Goal: Information Seeking & Learning: Check status

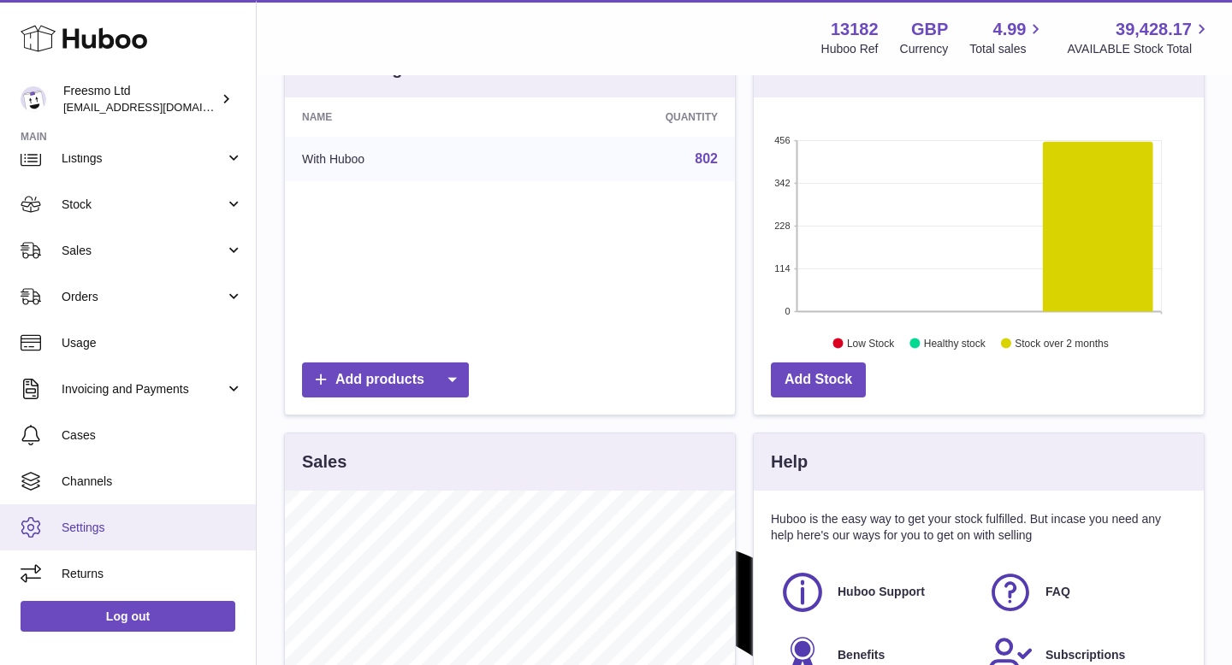
scroll to position [219, 0]
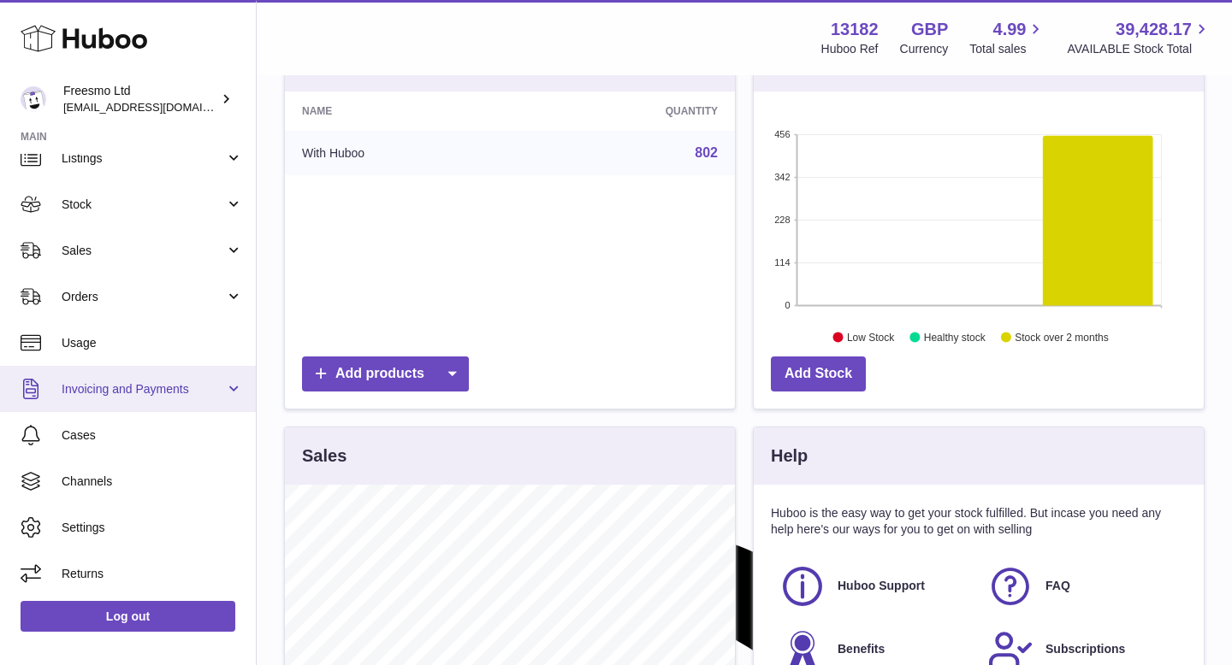
click at [127, 404] on link "Invoicing and Payments" at bounding box center [128, 389] width 256 height 46
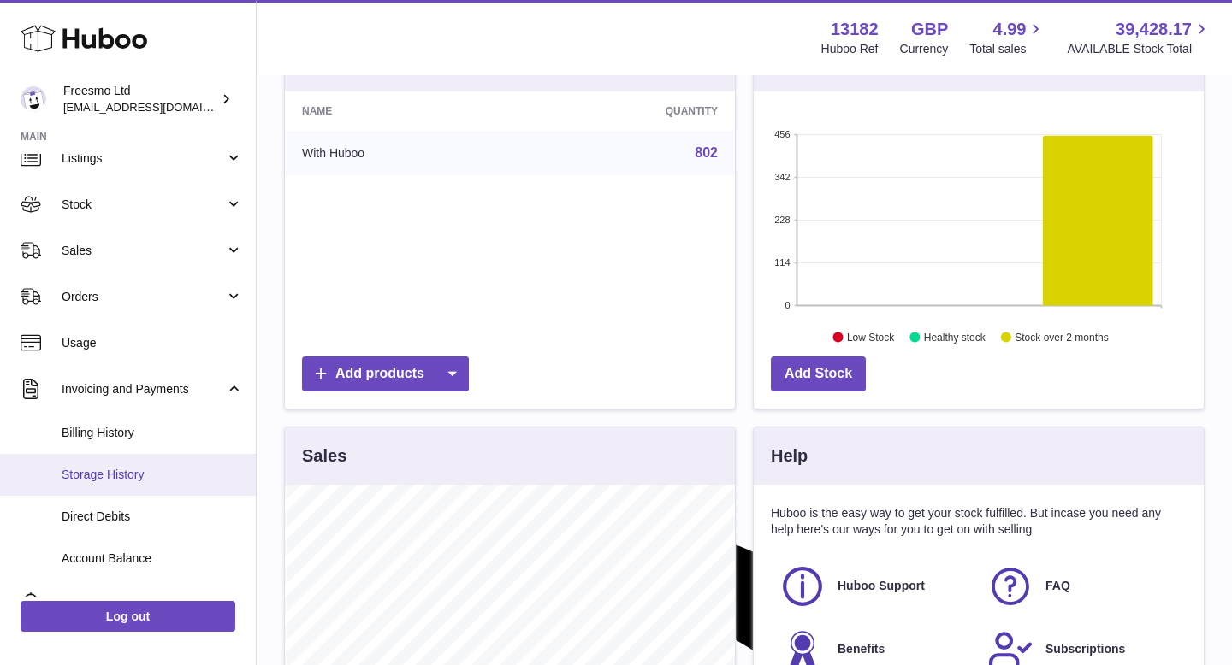
click at [118, 470] on span "Storage History" at bounding box center [152, 475] width 181 height 16
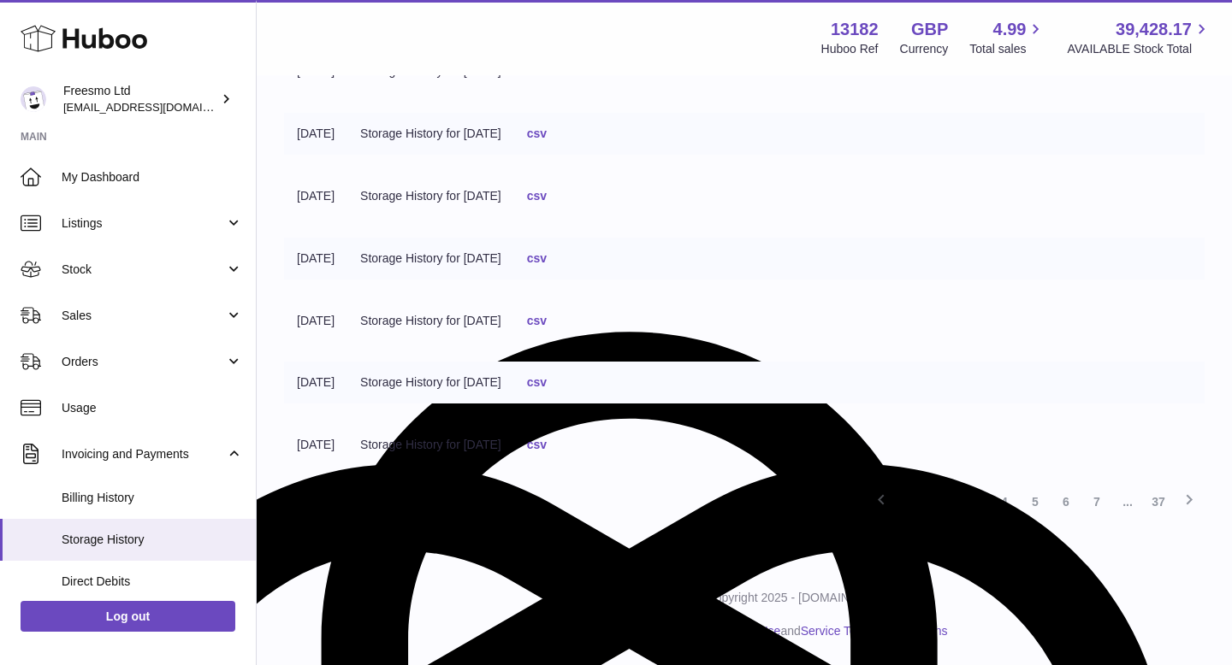
scroll to position [385, 0]
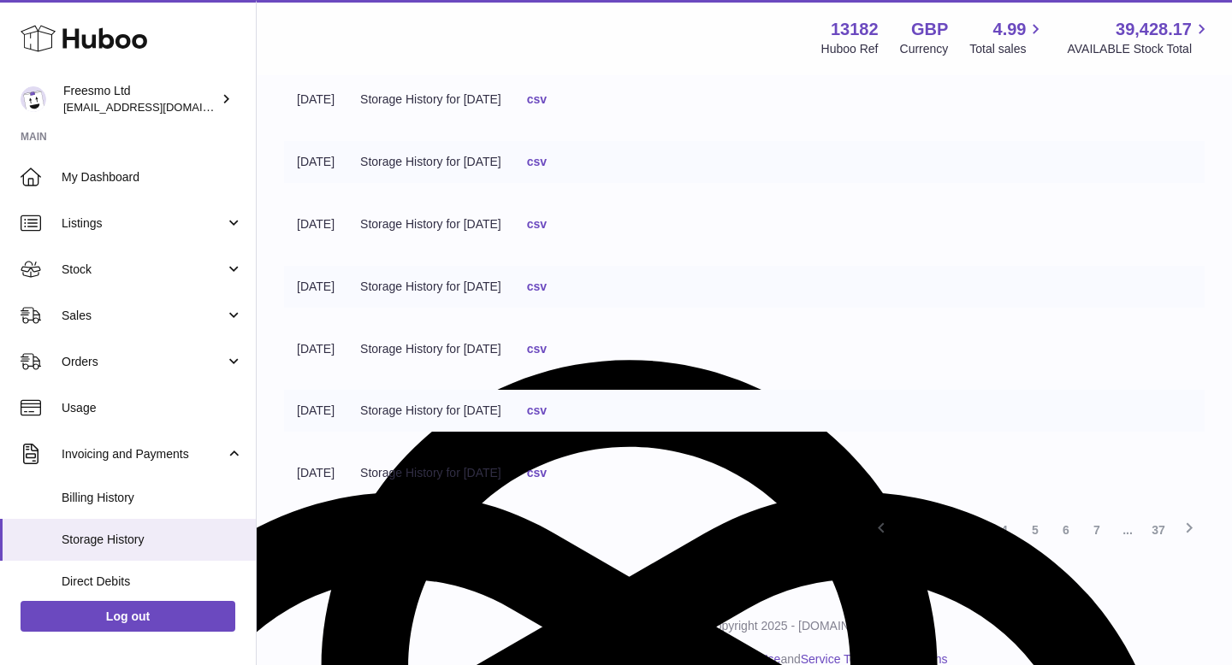
click at [547, 352] on link "csv" at bounding box center [537, 349] width 20 height 14
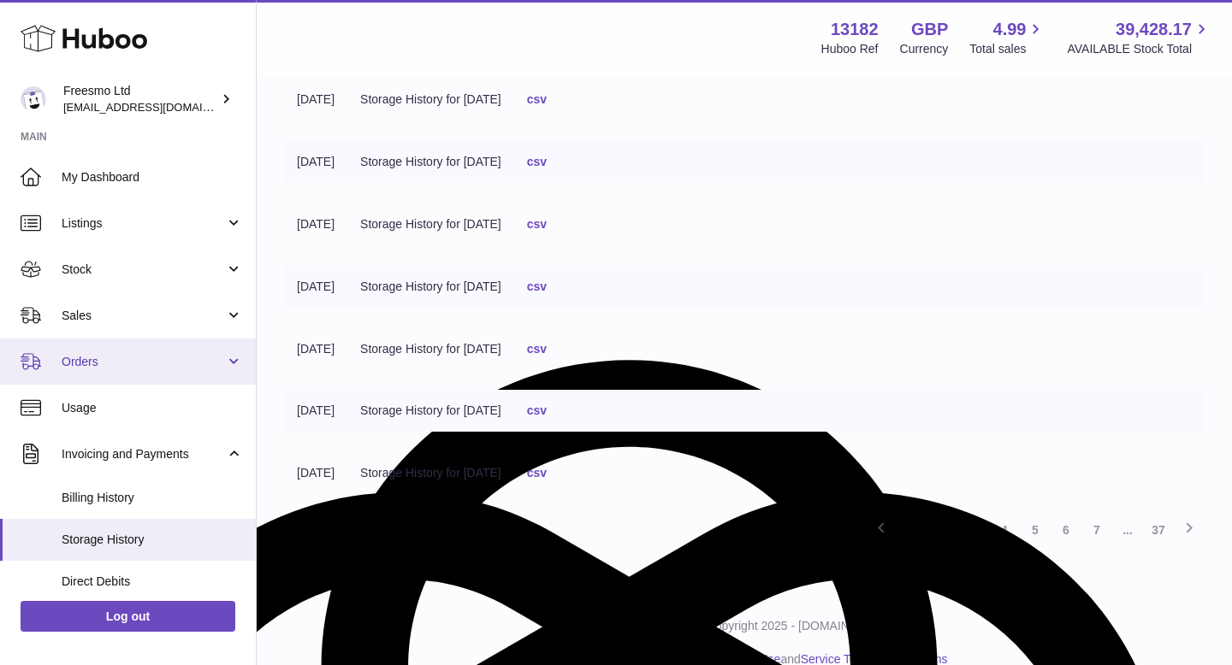
click at [118, 357] on span "Orders" at bounding box center [143, 362] width 163 height 16
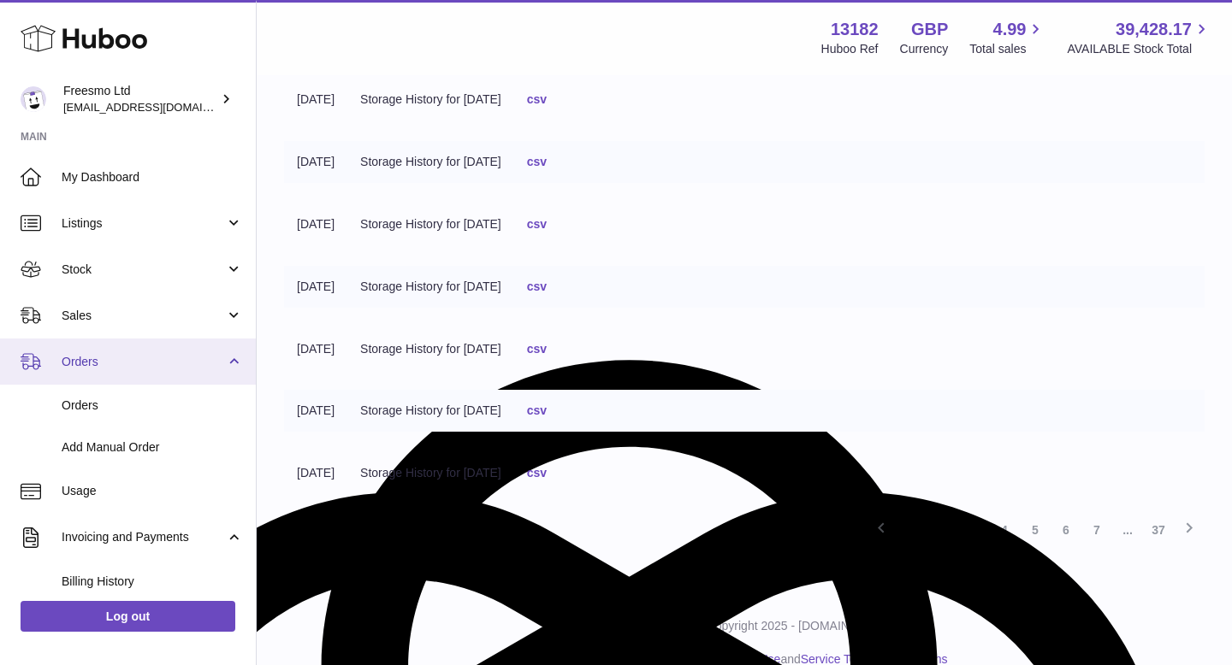
click at [118, 357] on span "Orders" at bounding box center [143, 362] width 163 height 16
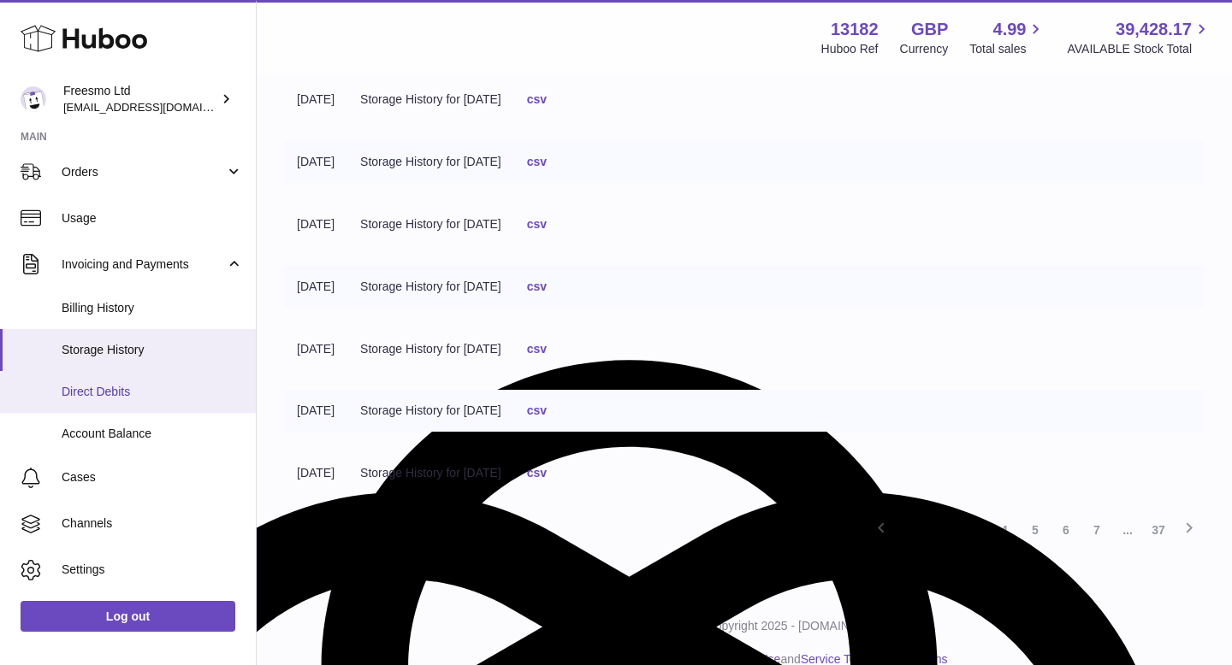
scroll to position [188, 0]
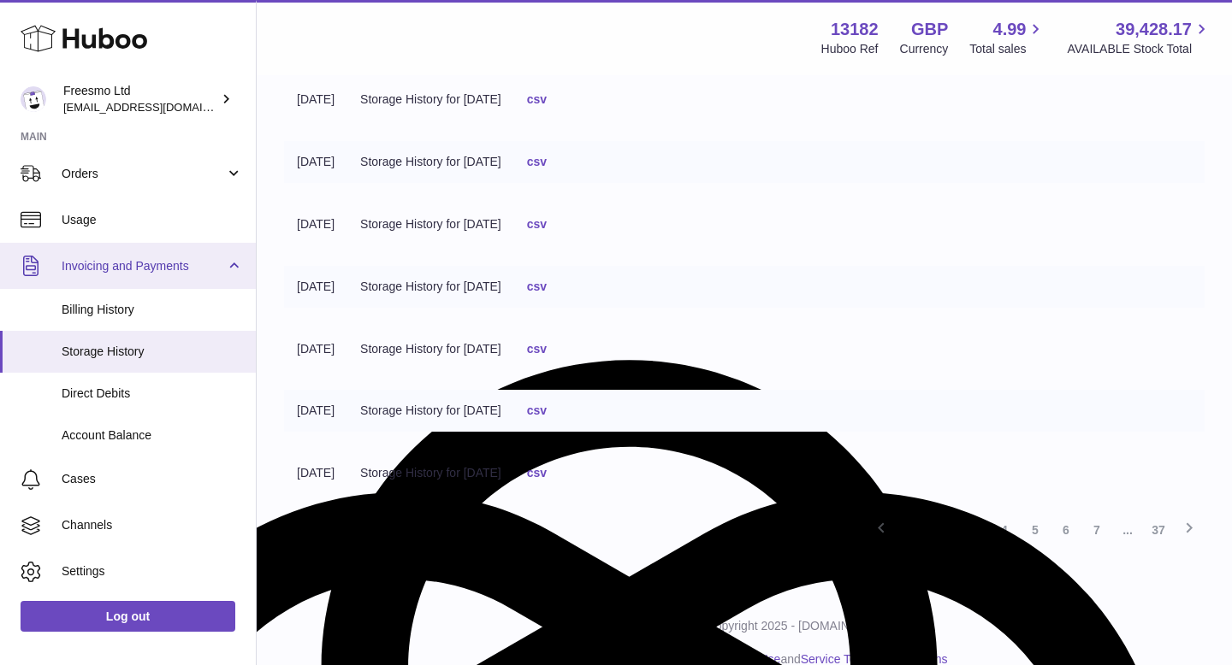
click at [227, 269] on link "Invoicing and Payments" at bounding box center [128, 266] width 256 height 46
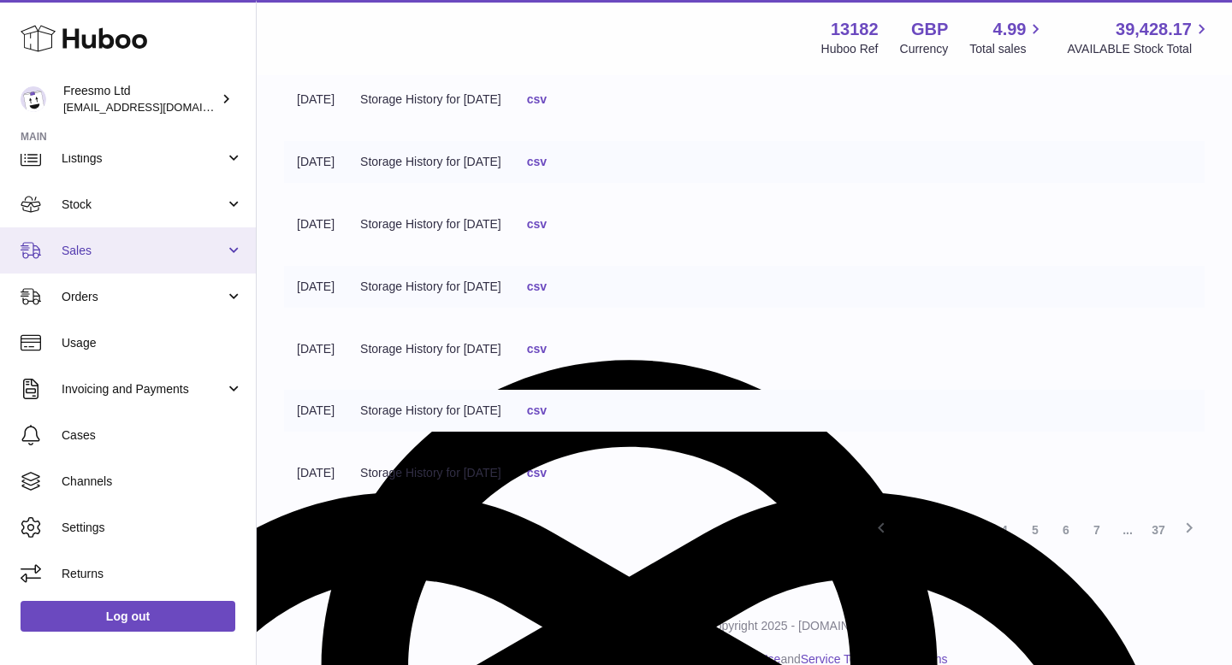
scroll to position [65, 0]
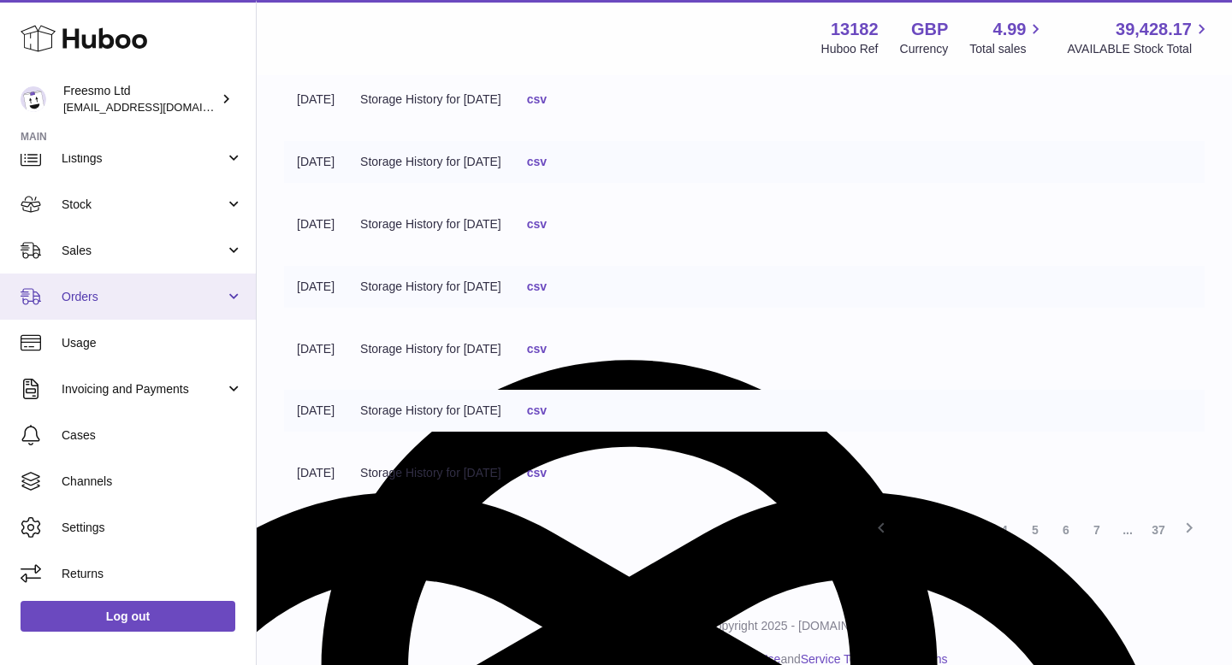
click at [209, 290] on span "Orders" at bounding box center [143, 297] width 163 height 16
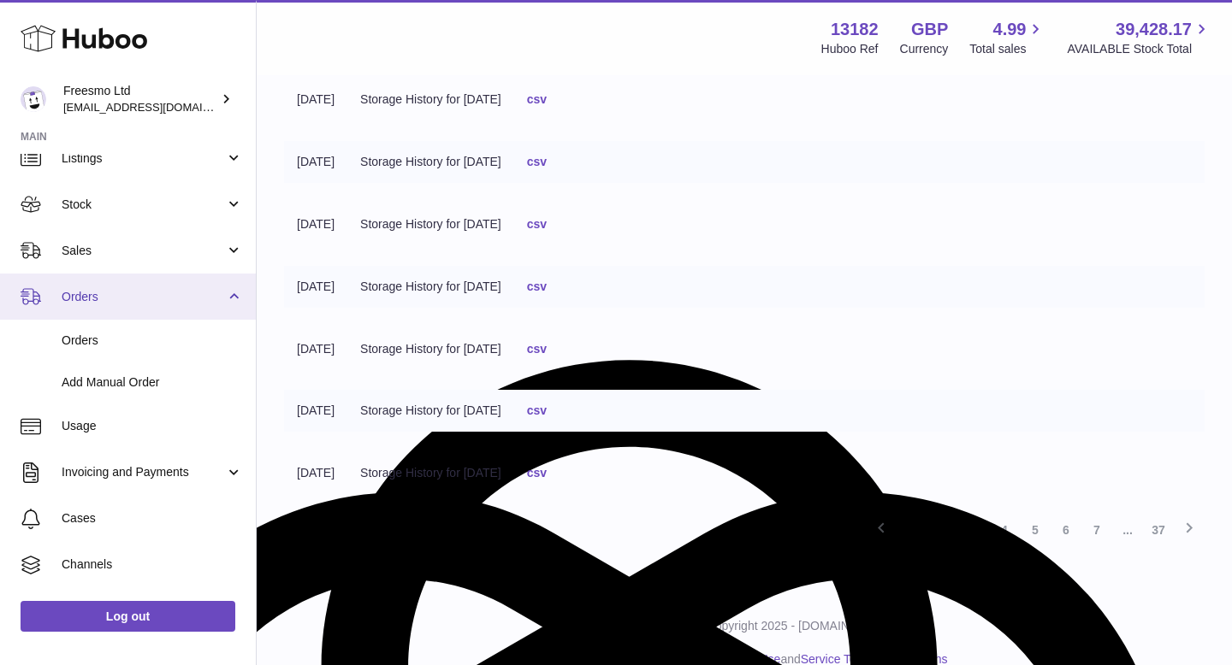
click at [209, 290] on span "Orders" at bounding box center [143, 297] width 163 height 16
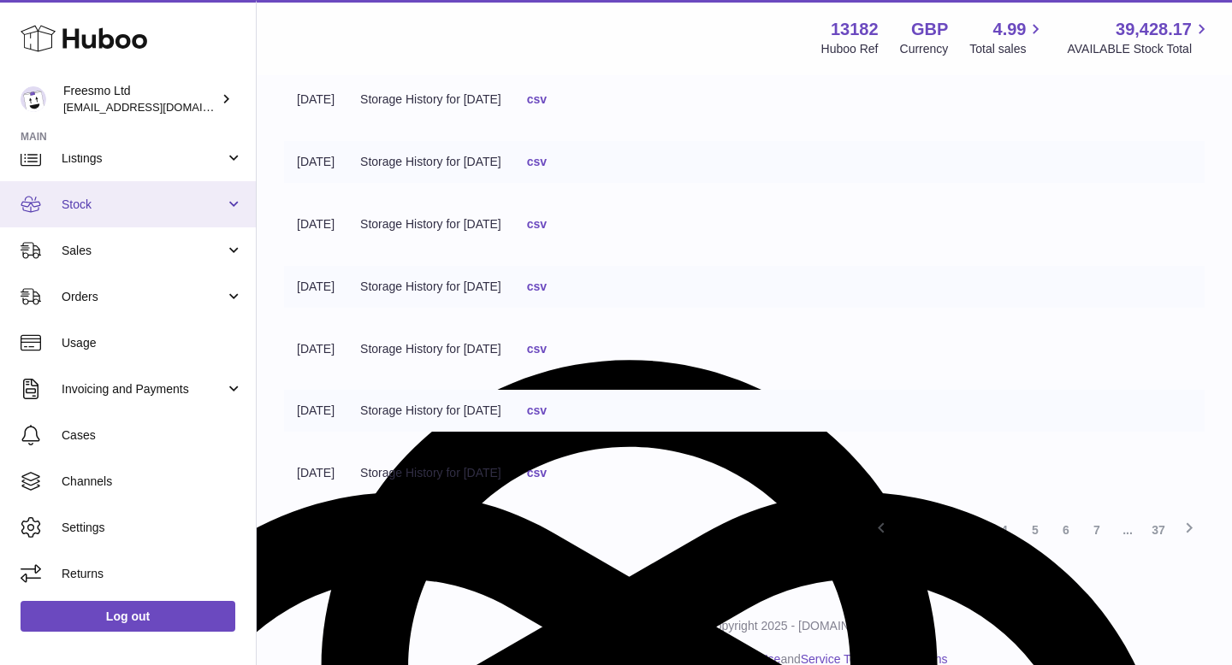
click at [228, 204] on link "Stock" at bounding box center [128, 204] width 256 height 46
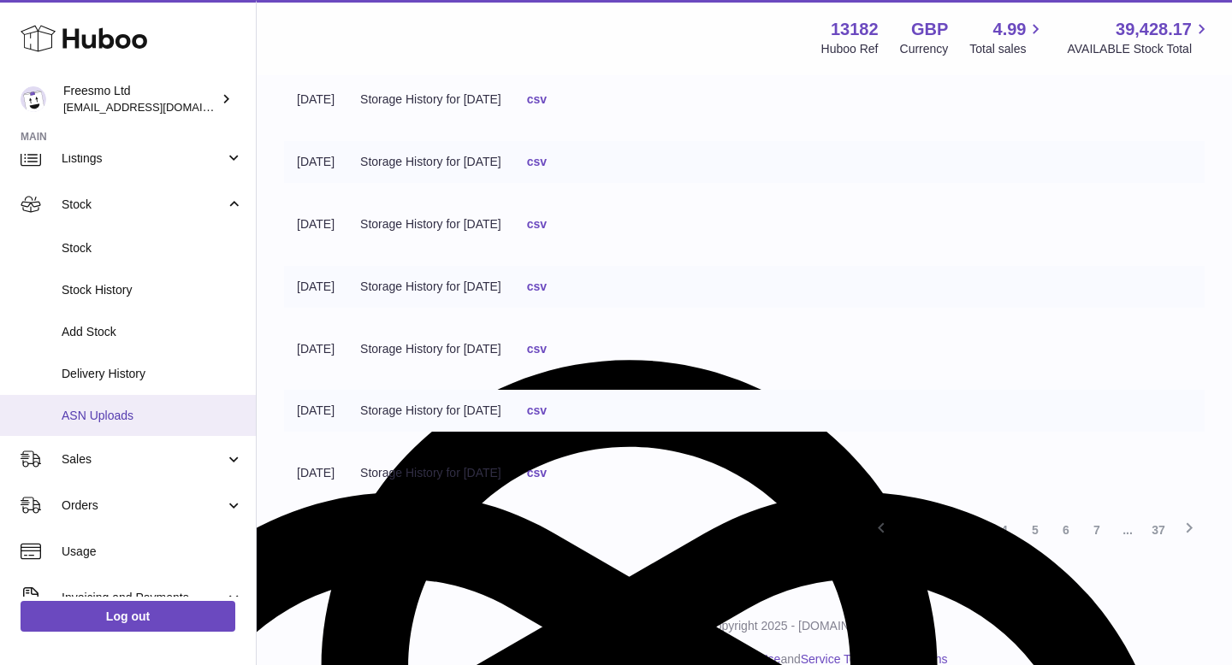
click at [138, 417] on span "ASN Uploads" at bounding box center [152, 416] width 181 height 16
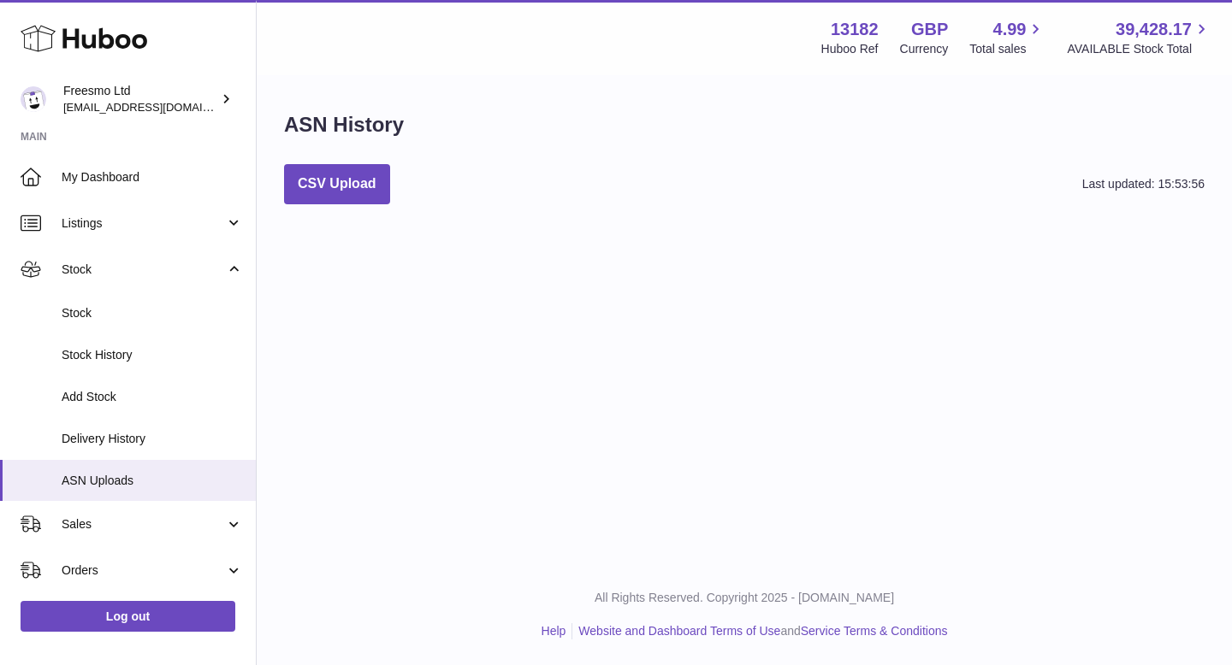
scroll to position [580, 0]
click at [142, 433] on span "Delivery History" at bounding box center [152, 439] width 181 height 16
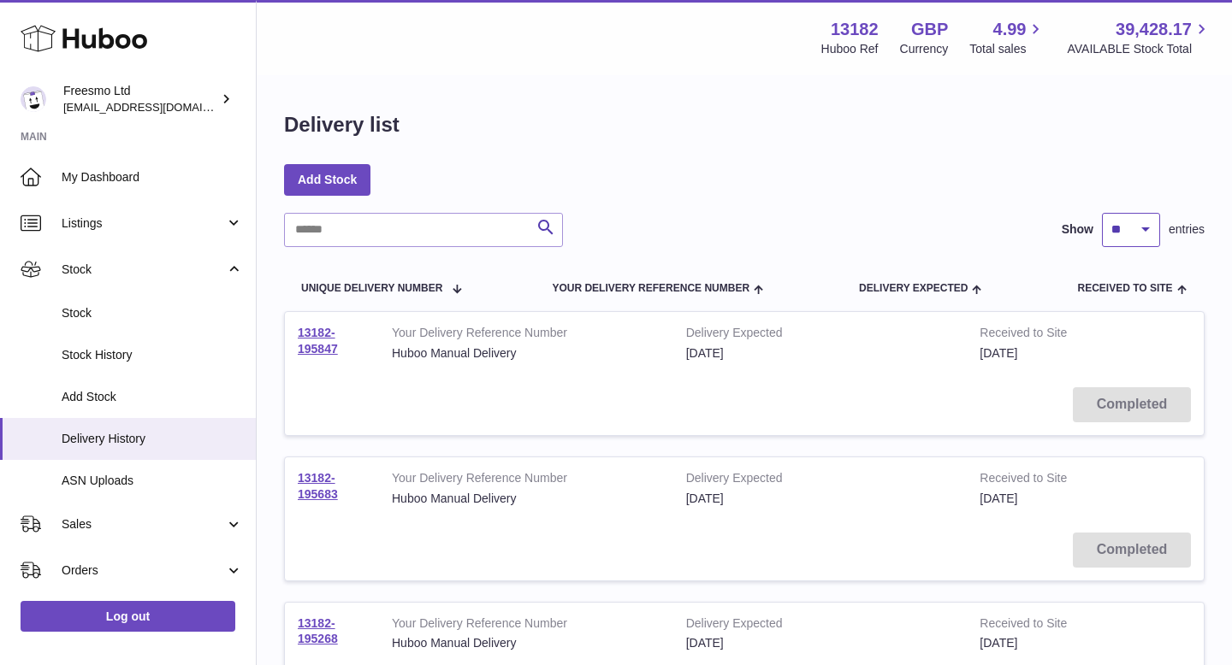
click at [1120, 227] on select "** ** ** ***" at bounding box center [1131, 230] width 58 height 34
select select "***"
click at [1102, 213] on select "** ** ** ***" at bounding box center [1131, 230] width 58 height 34
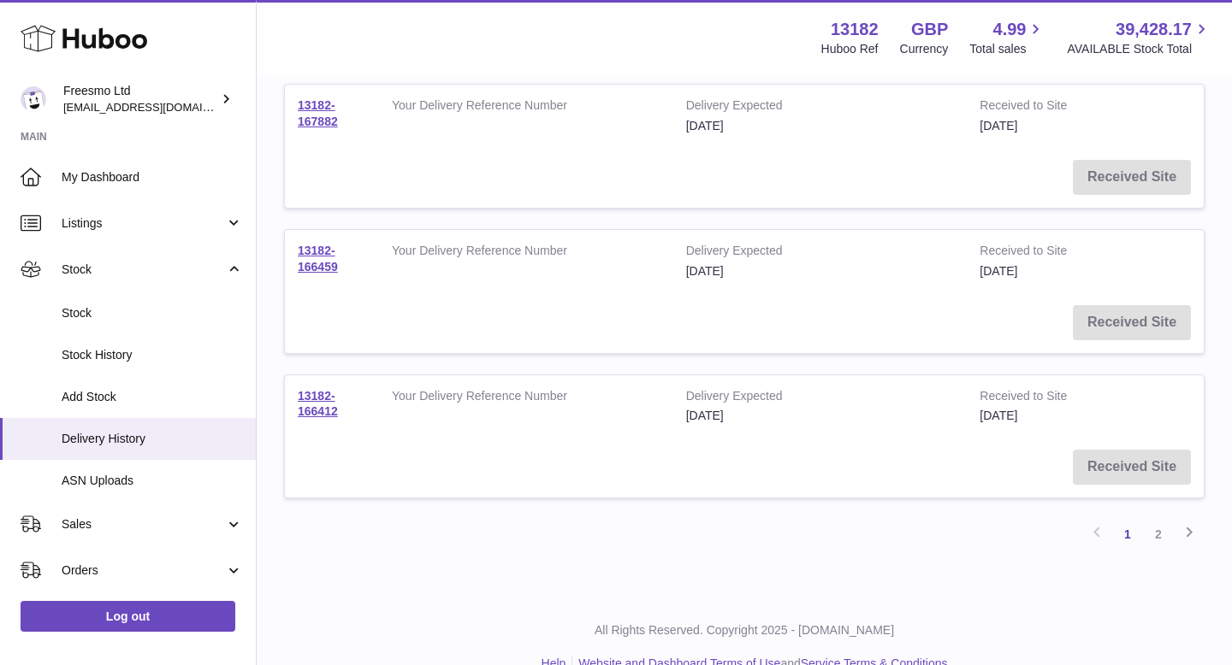
scroll to position [14330, 0]
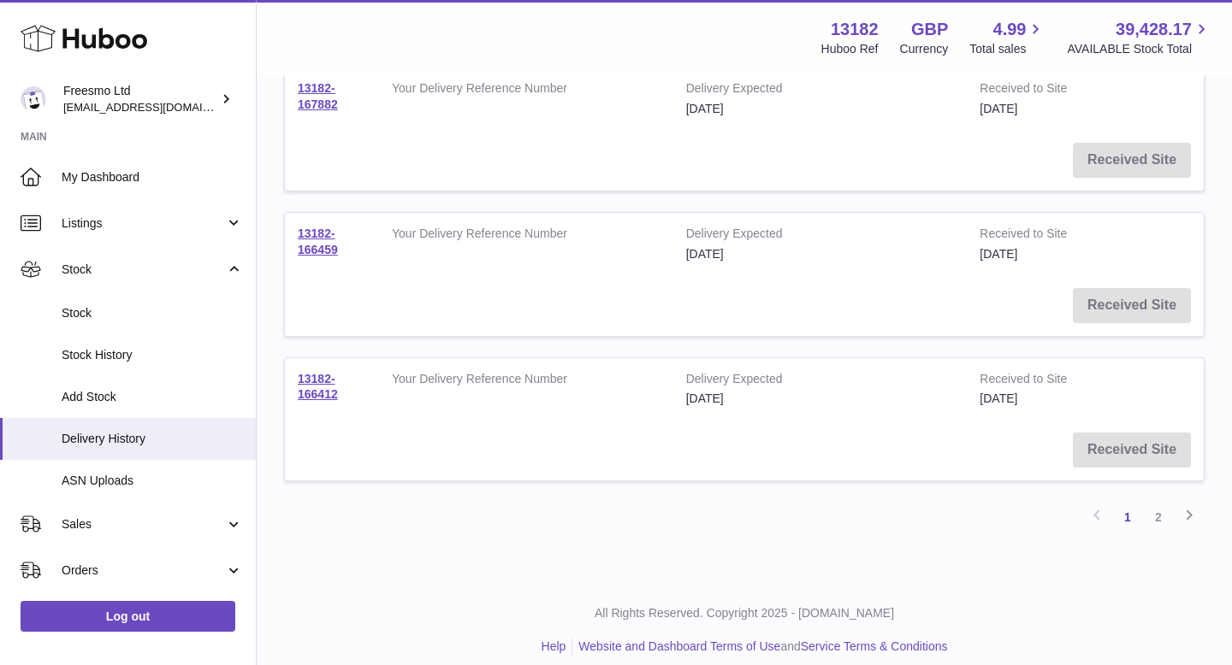
drag, startPoint x: 293, startPoint y: 320, endPoint x: 949, endPoint y: 665, distance: 741.1
type textarea "**********"
copy div "13182-195847 Your Delivery Reference Number Huboo Manual Delivery Delivery Expe…"
drag, startPoint x: 931, startPoint y: 619, endPoint x: 506, endPoint y: 4, distance: 747.6
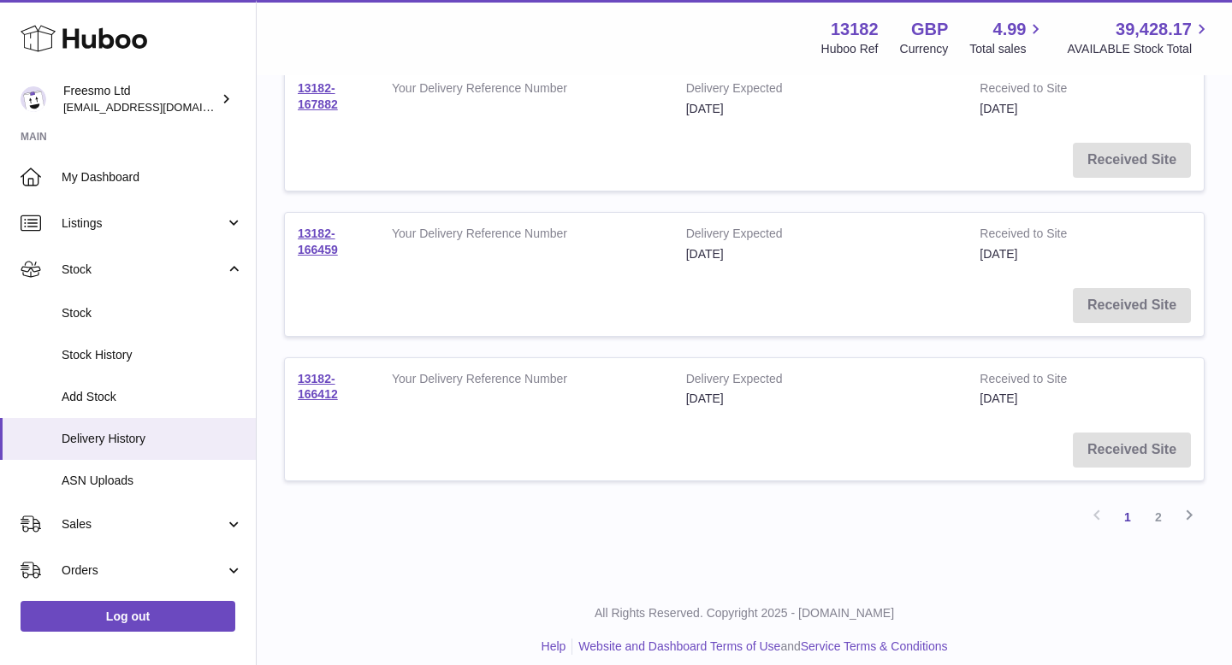
click at [935, 502] on div "Previous 1 2 Next" at bounding box center [744, 517] width 920 height 31
click at [1161, 504] on link "2" at bounding box center [1158, 517] width 31 height 31
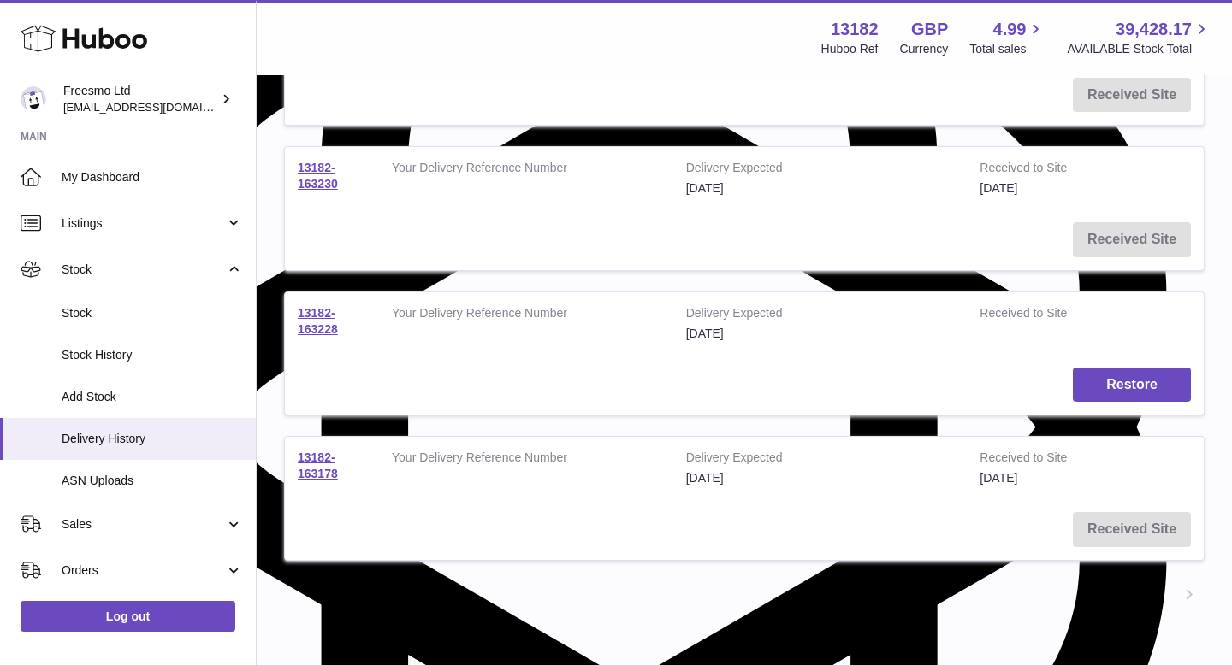
scroll to position [896, 0]
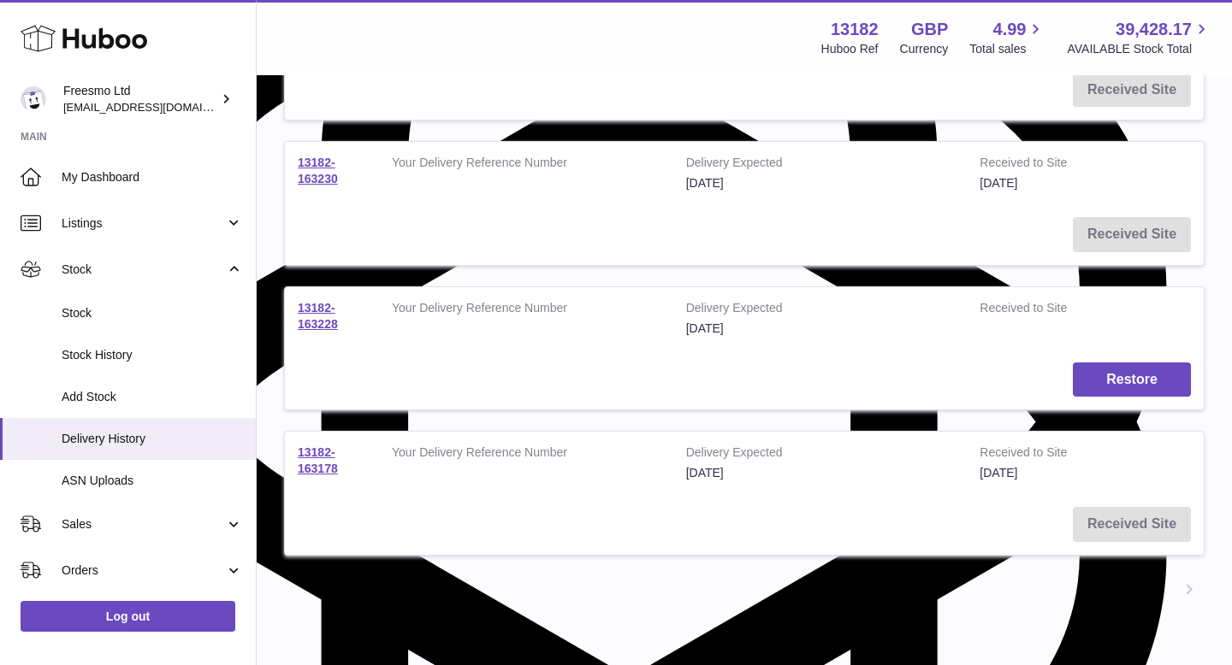
drag, startPoint x: 287, startPoint y: 326, endPoint x: 1193, endPoint y: 528, distance: 928.8
copy tbody "13182-165826 Your Delivery Reference Number Delivery Expected 16th Feb 2024 Rec…"
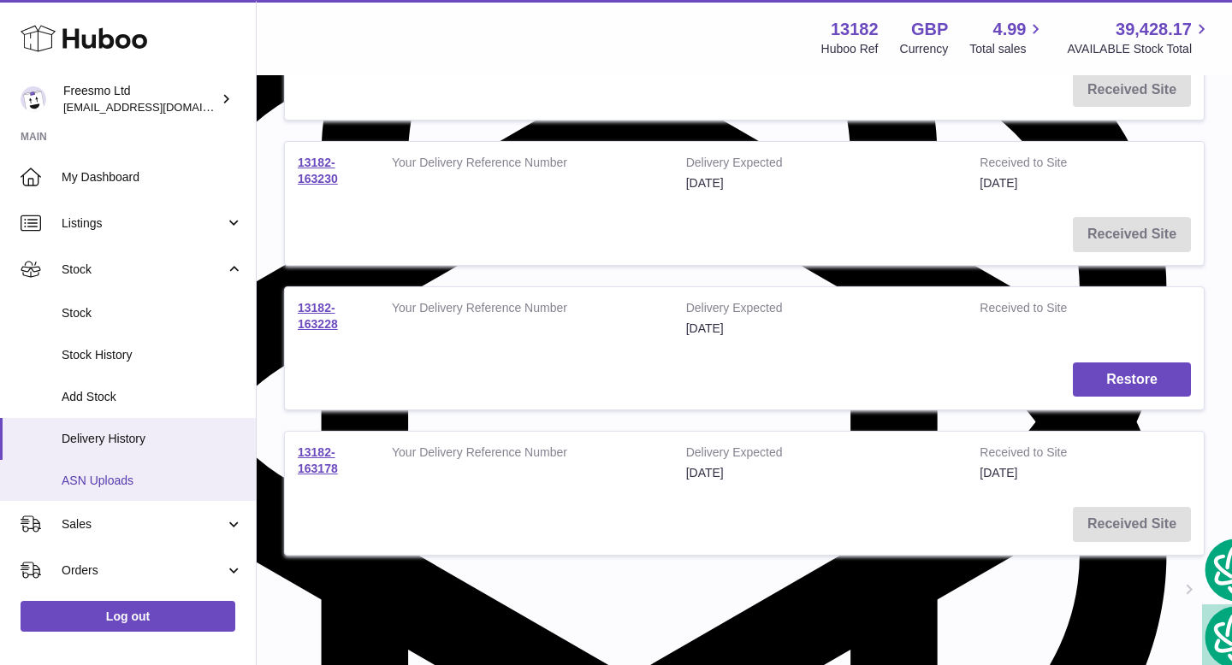
click at [139, 485] on span "ASN Uploads" at bounding box center [152, 481] width 181 height 16
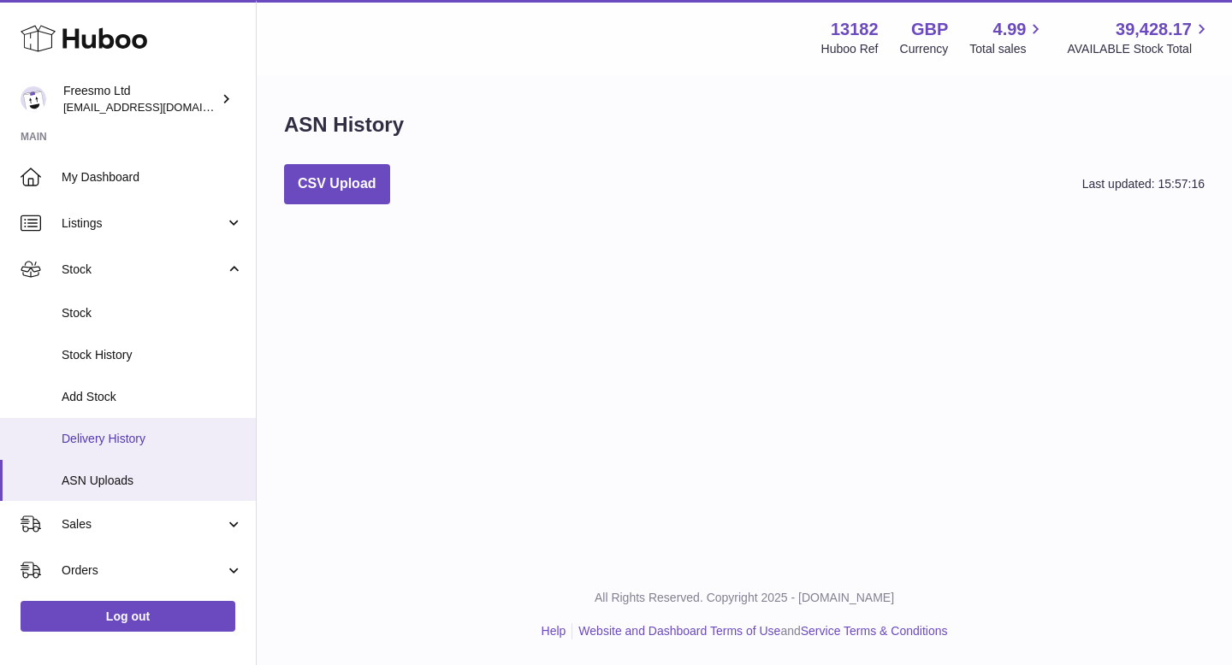
scroll to position [580, 0]
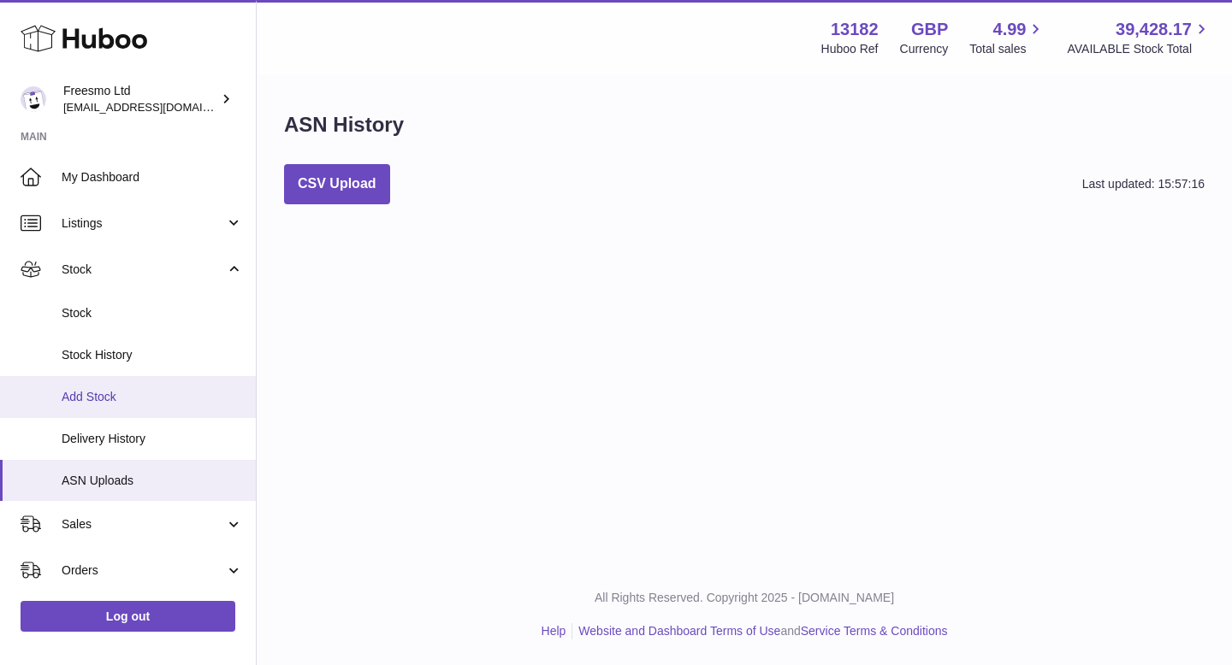
click at [101, 397] on span "Add Stock" at bounding box center [152, 397] width 181 height 16
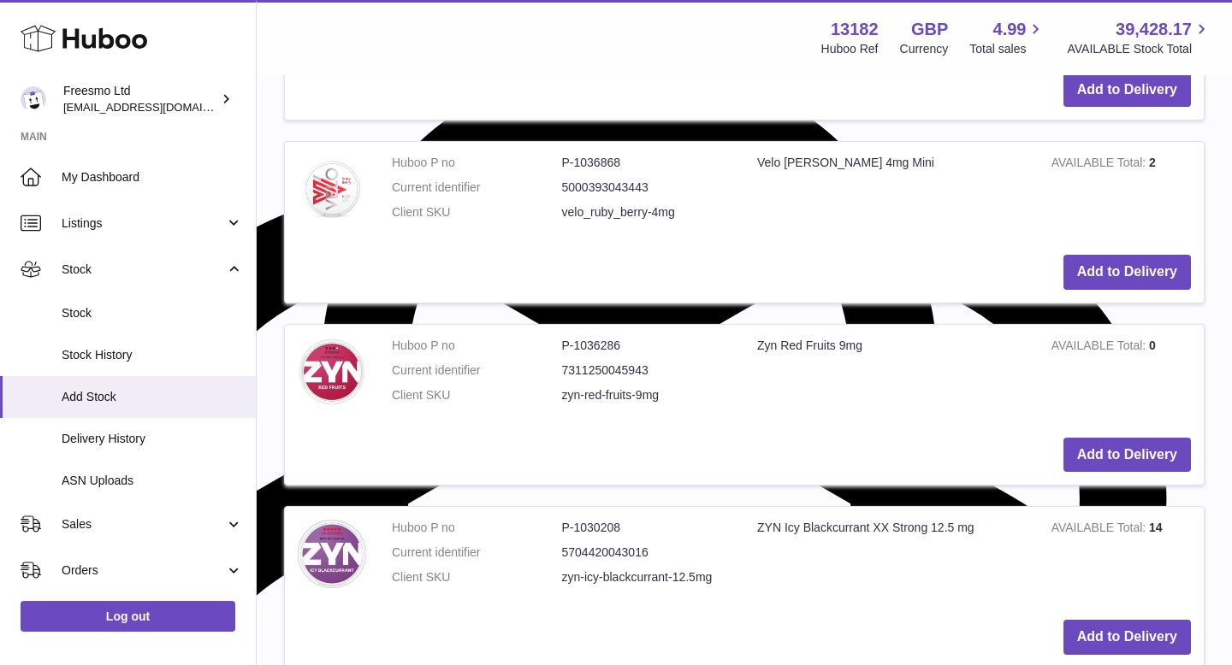
scroll to position [754, 0]
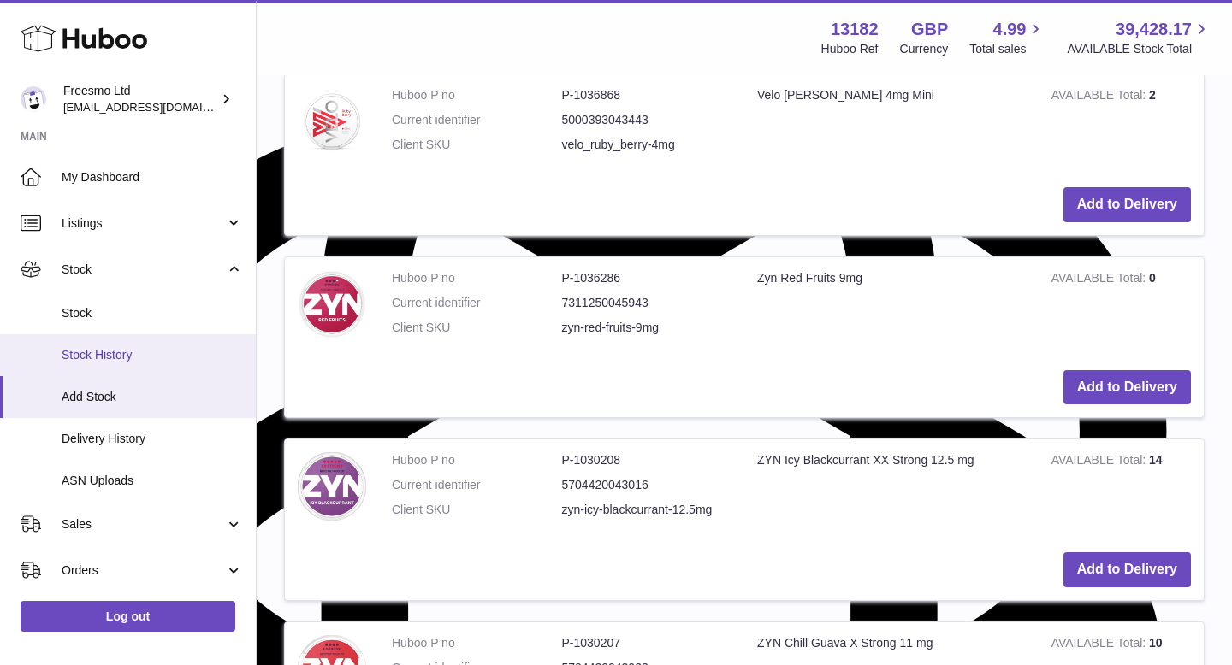
click at [116, 358] on span "Stock History" at bounding box center [152, 355] width 181 height 16
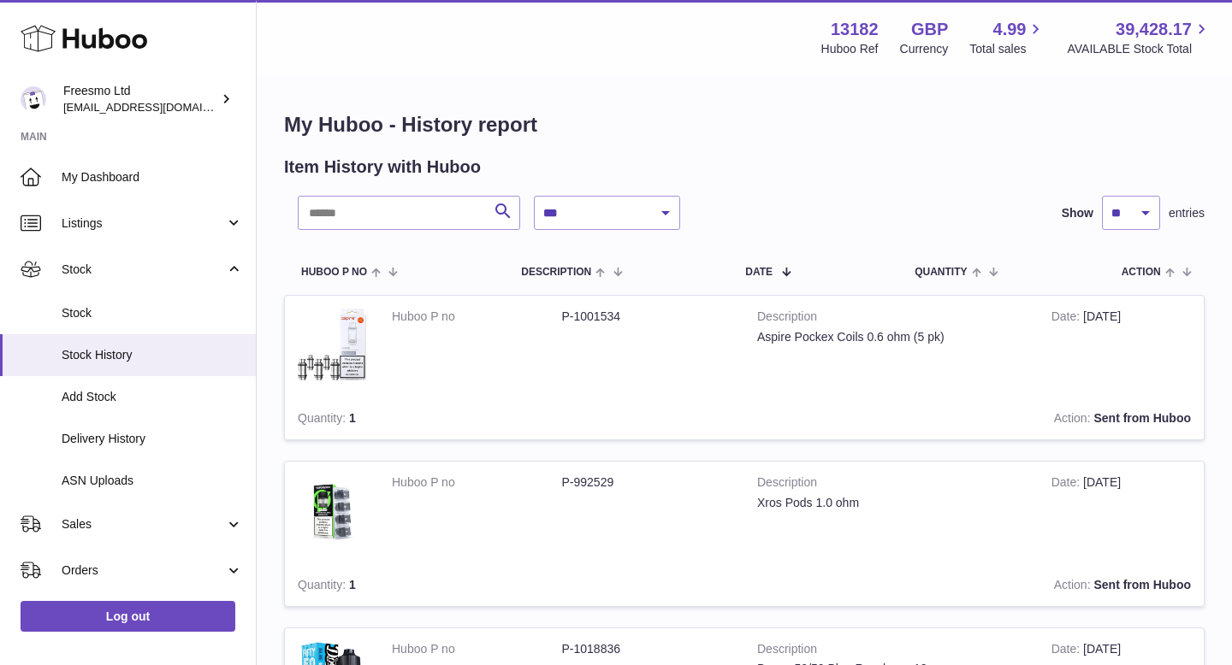
scroll to position [580, 0]
click at [80, 313] on span "Stock" at bounding box center [152, 313] width 181 height 16
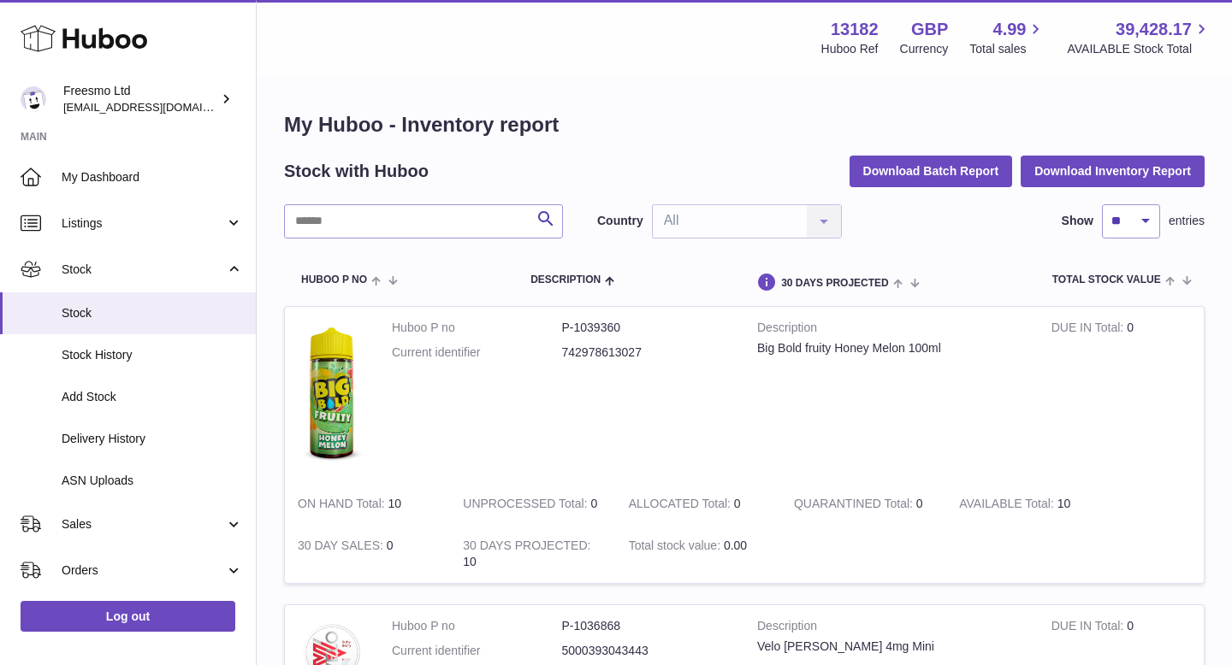
scroll to position [580, 0]
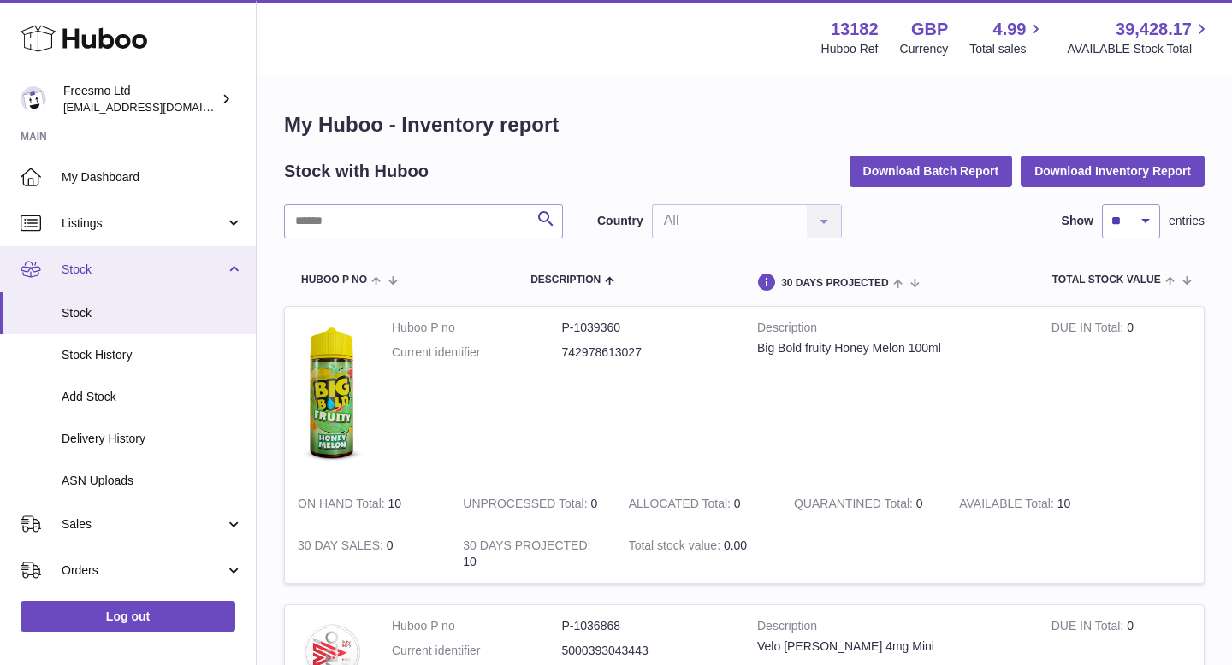
click at [98, 276] on span "Stock" at bounding box center [143, 270] width 163 height 16
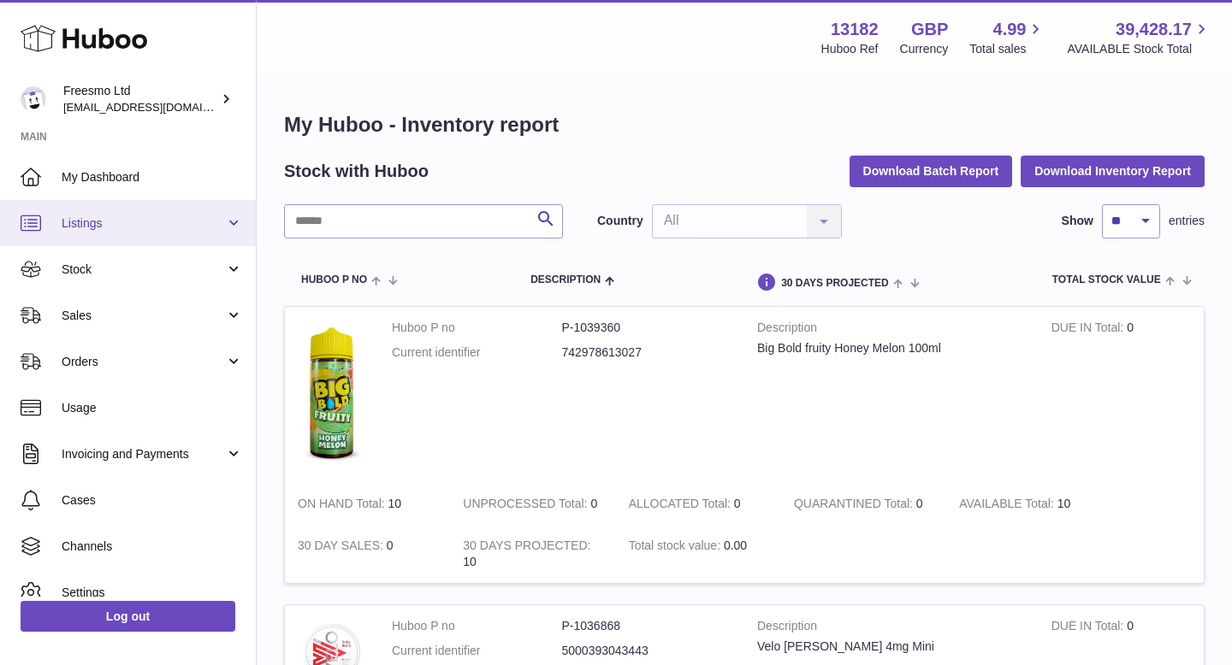
click at [122, 230] on span "Listings" at bounding box center [143, 224] width 163 height 16
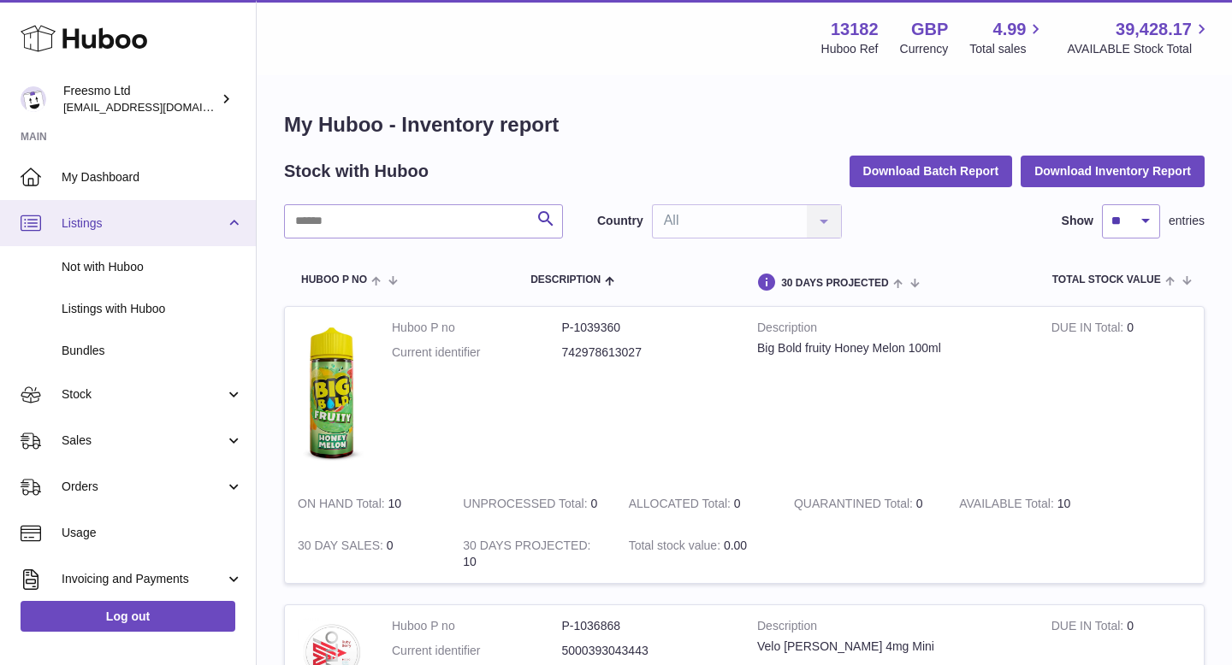
click at [122, 230] on span "Listings" at bounding box center [143, 224] width 163 height 16
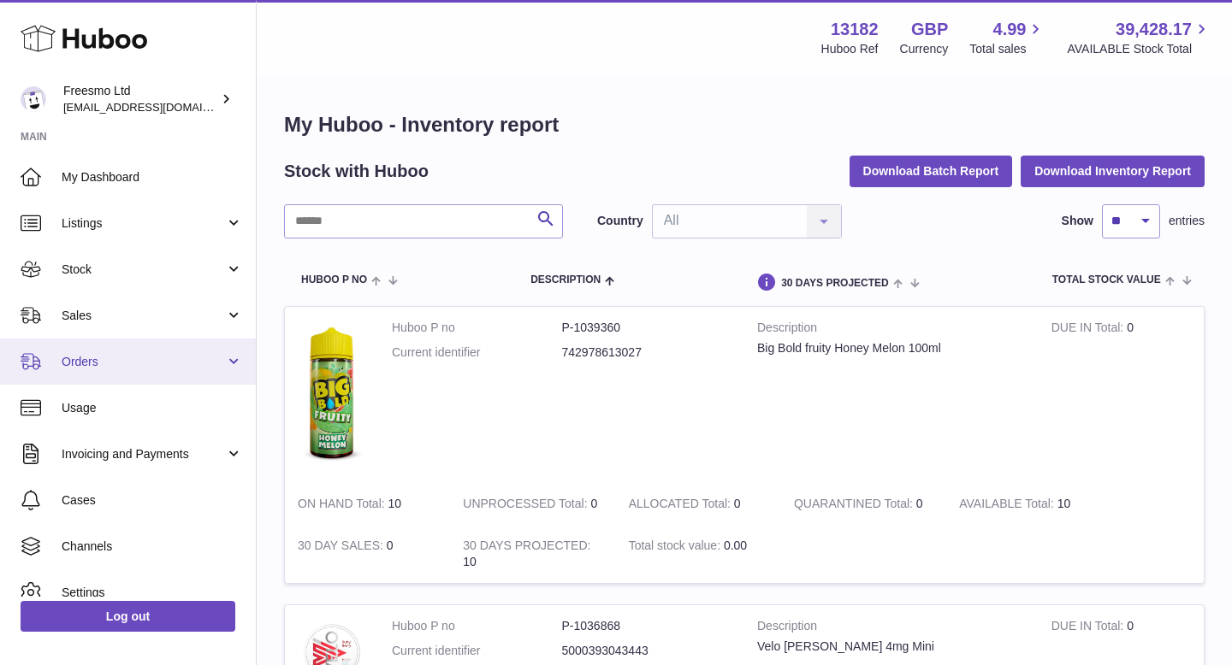
click at [108, 376] on link "Orders" at bounding box center [128, 362] width 256 height 46
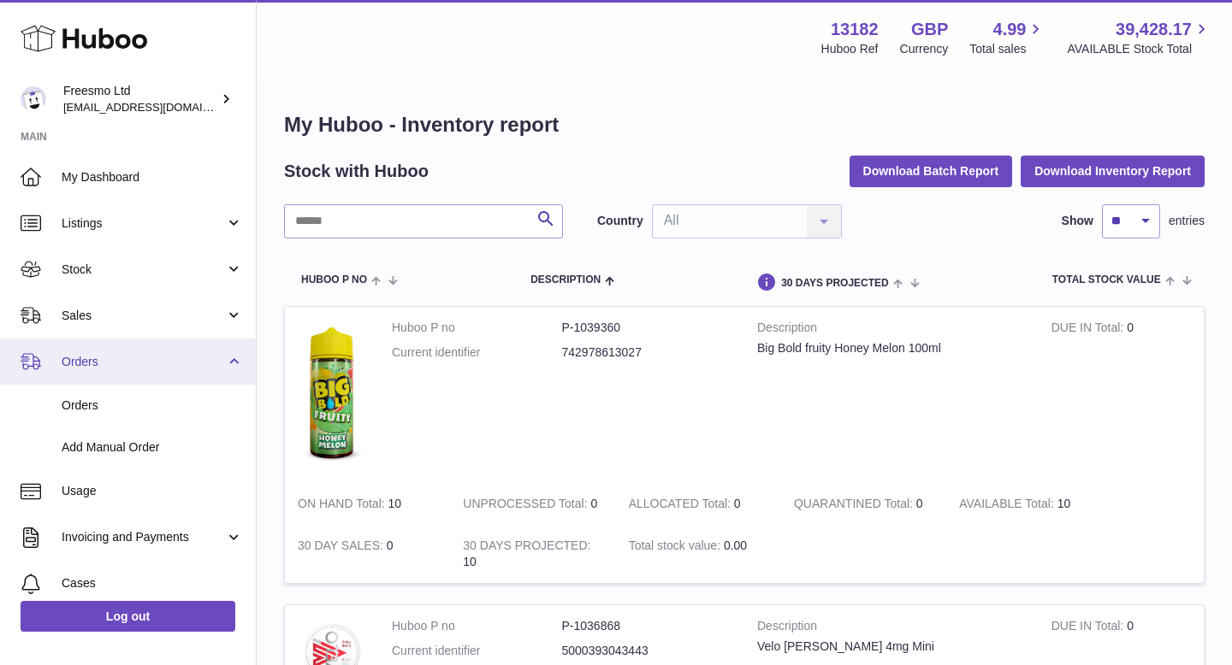
click at [108, 377] on link "Orders" at bounding box center [128, 362] width 256 height 46
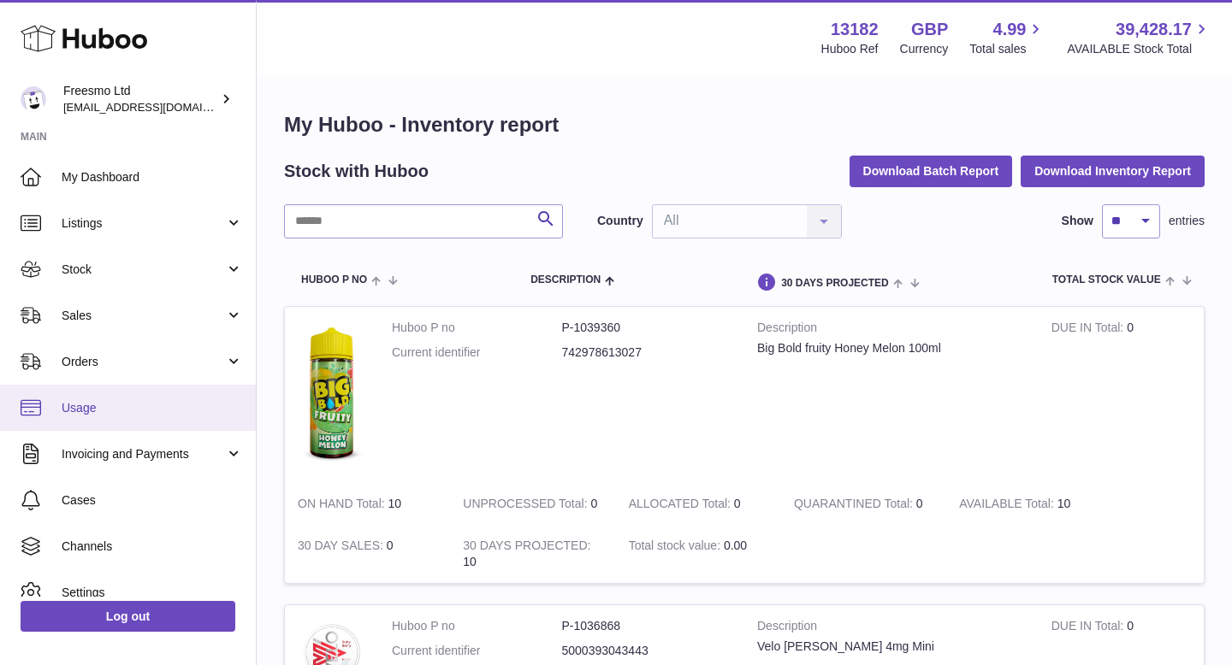
click at [95, 409] on span "Usage" at bounding box center [152, 408] width 181 height 16
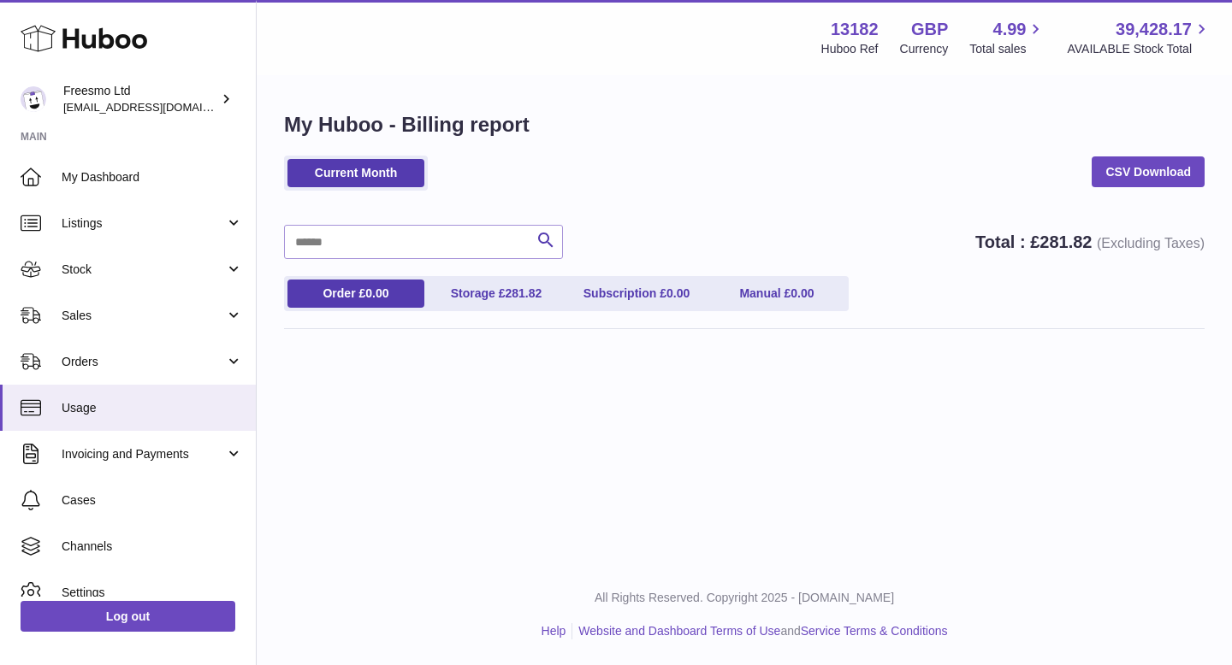
scroll to position [580, 0]
click at [98, 447] on span "Invoicing and Payments" at bounding box center [143, 454] width 163 height 16
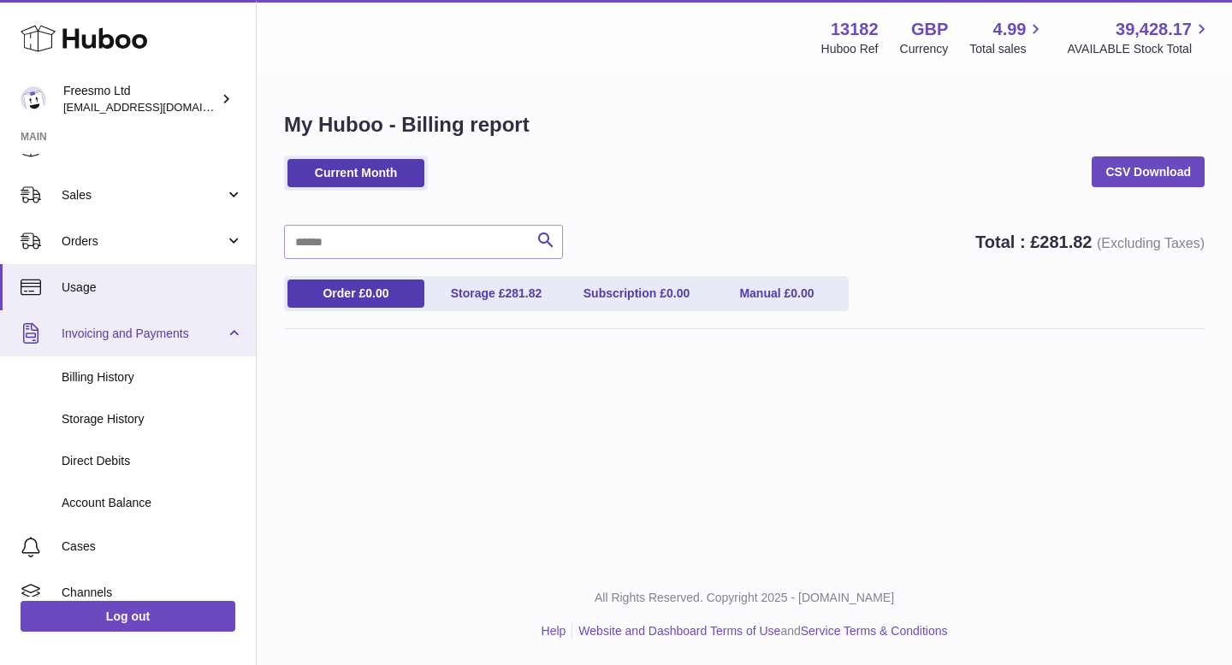
scroll to position [232, 0]
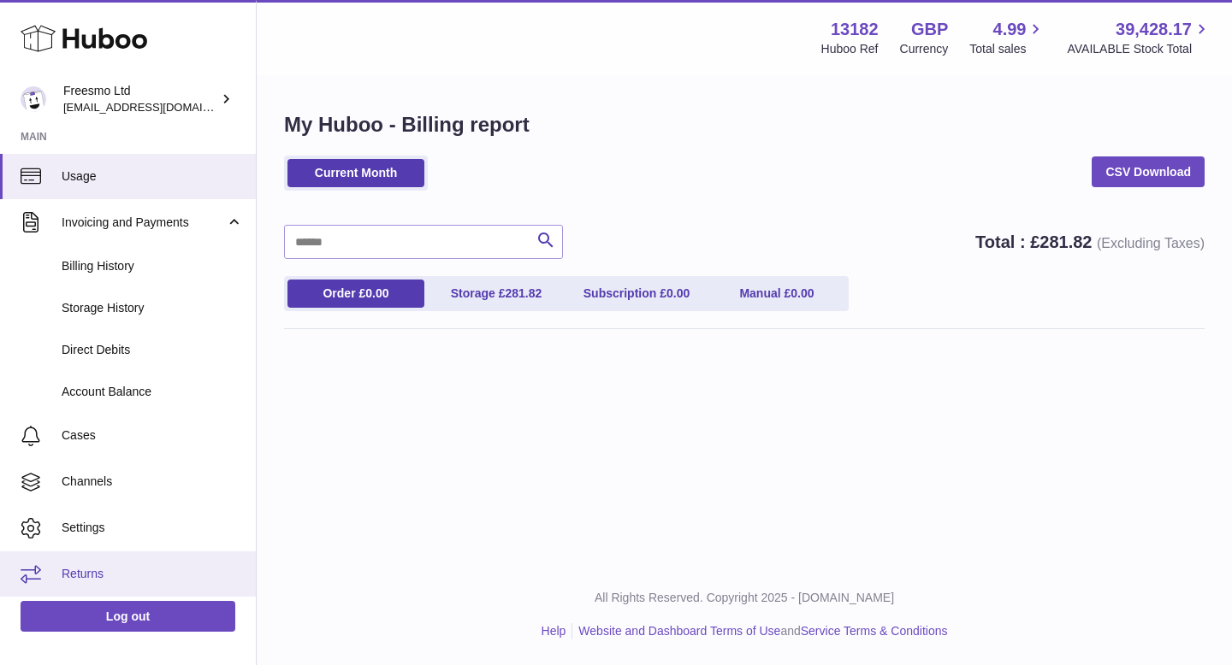
click at [70, 576] on span "Returns" at bounding box center [152, 574] width 181 height 16
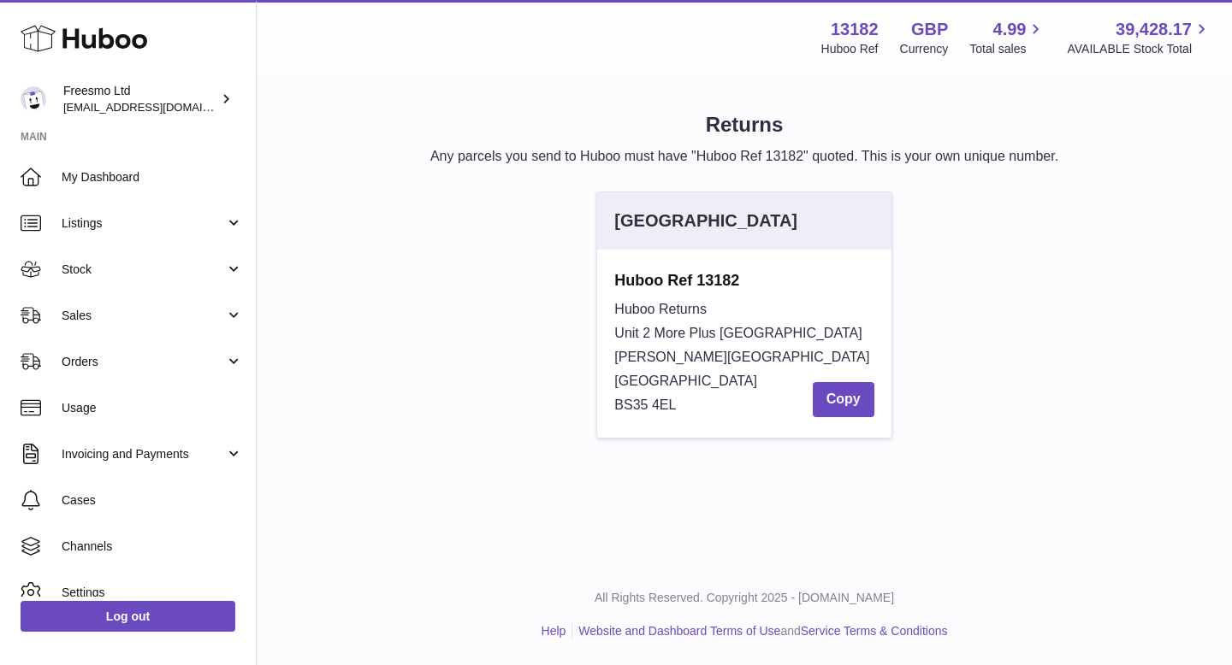
scroll to position [580, 0]
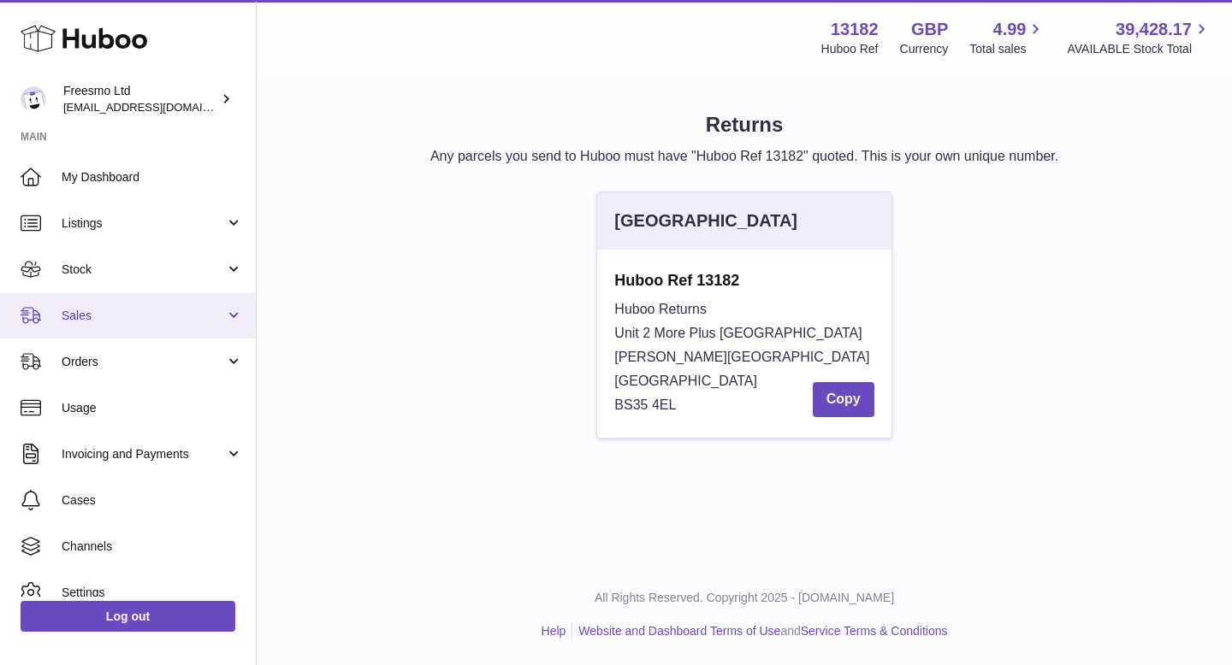
click at [120, 315] on span "Sales" at bounding box center [143, 316] width 163 height 16
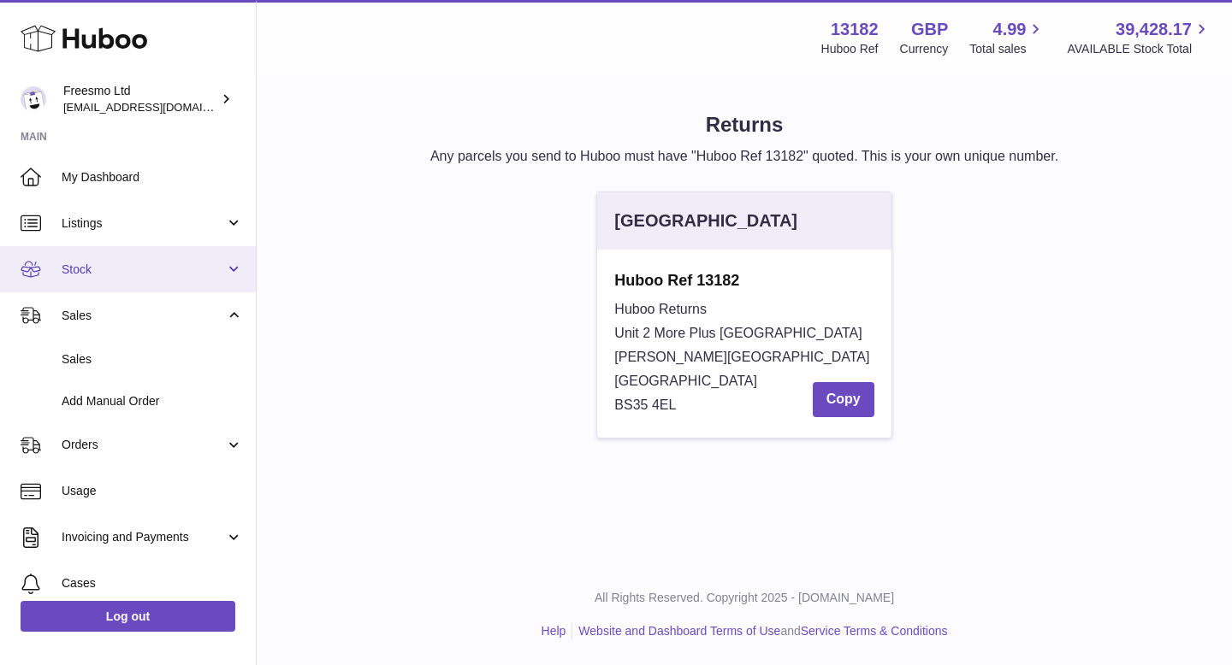
click at [145, 263] on span "Stock" at bounding box center [143, 270] width 163 height 16
